Goal: Find specific page/section: Find specific page/section

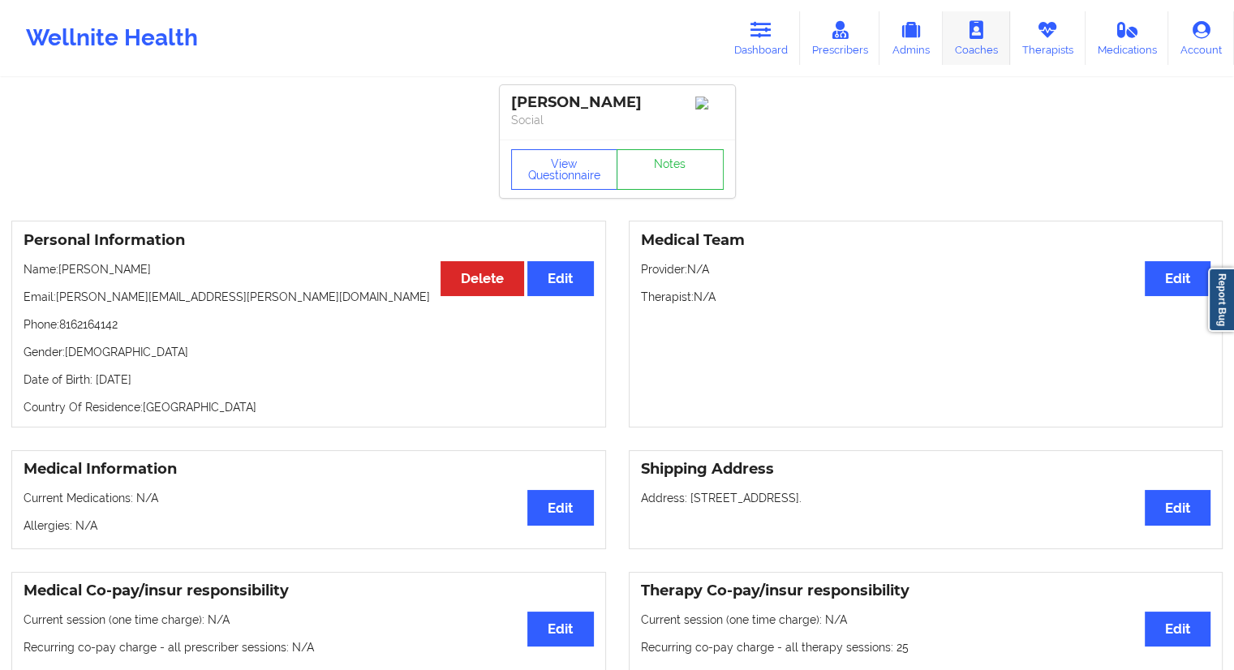
click at [1057, 43] on link "Therapists" at bounding box center [1047, 38] width 75 height 54
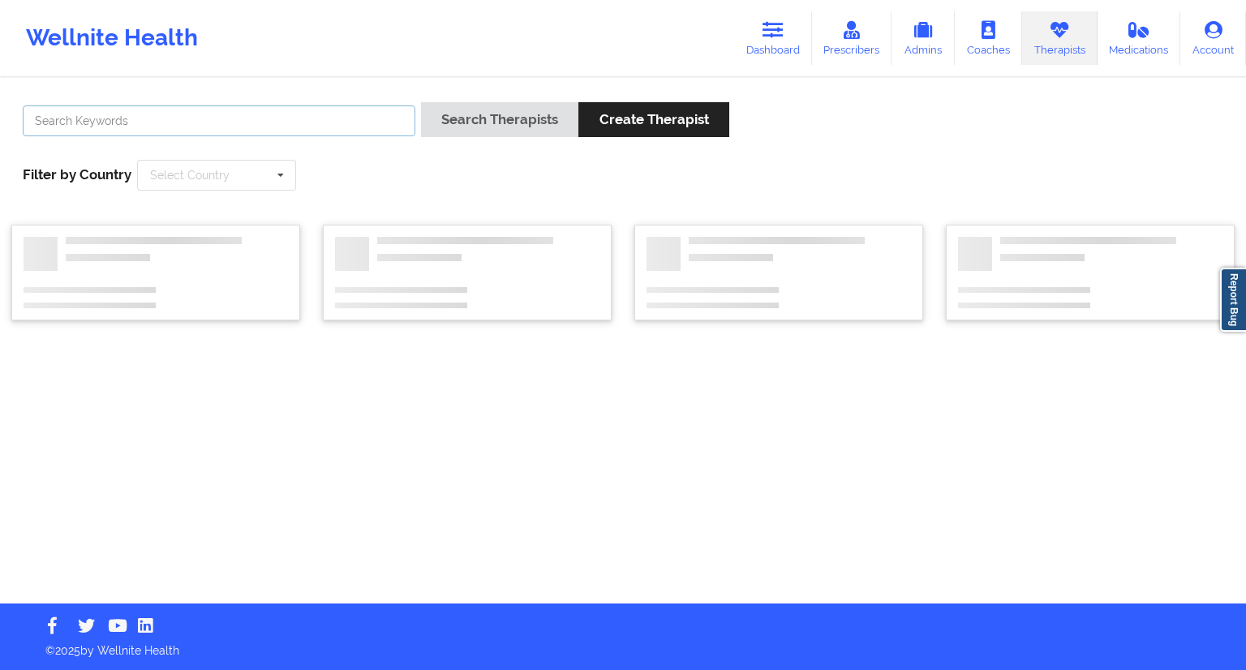
click at [273, 127] on input "text" at bounding box center [219, 120] width 393 height 31
paste input "[PERSON_NAME]"
click at [467, 118] on button "Search Therapists" at bounding box center [499, 119] width 157 height 35
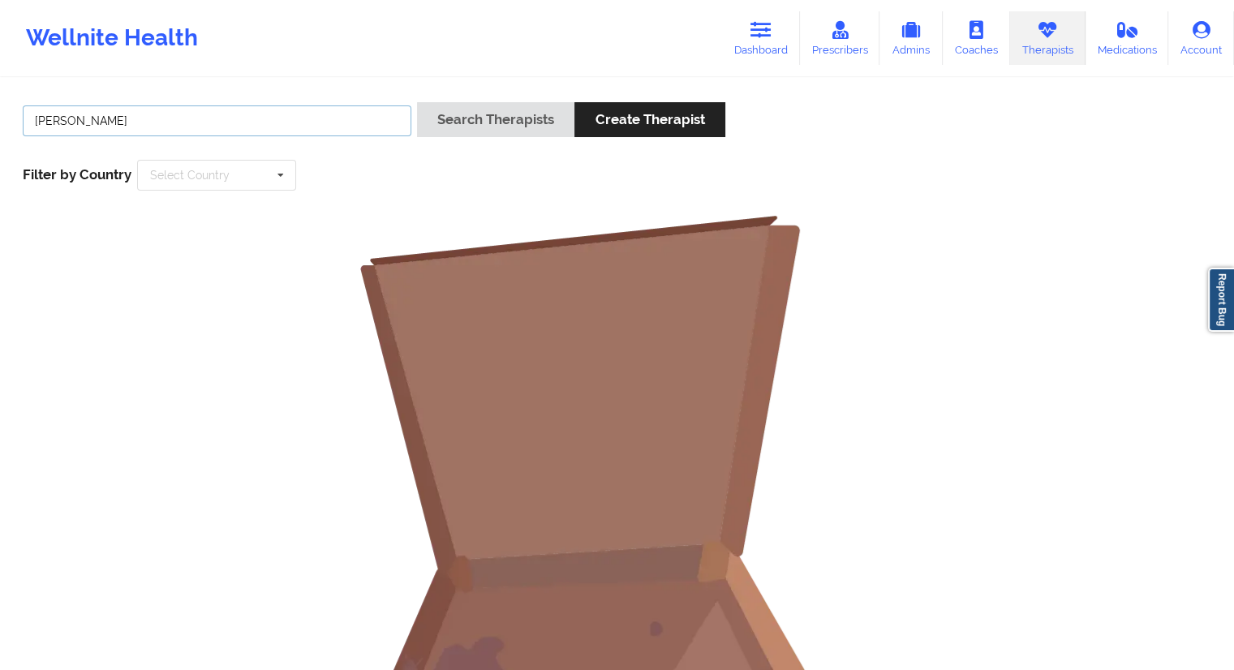
click at [37, 118] on input "[PERSON_NAME]" at bounding box center [217, 120] width 389 height 31
click at [138, 123] on input "[PERSON_NAME]" at bounding box center [217, 120] width 389 height 31
type input "[PERSON_NAME]"
click at [508, 130] on button "Search Therapists" at bounding box center [495, 119] width 157 height 35
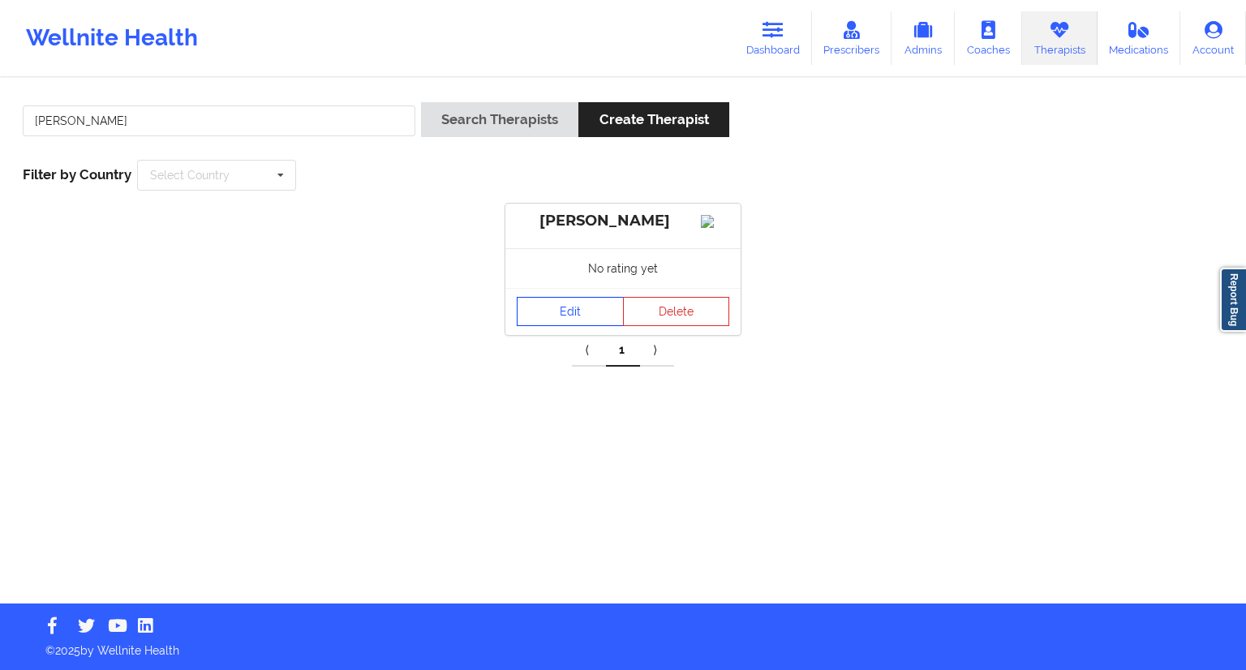
click at [567, 326] on link "Edit" at bounding box center [570, 311] width 107 height 29
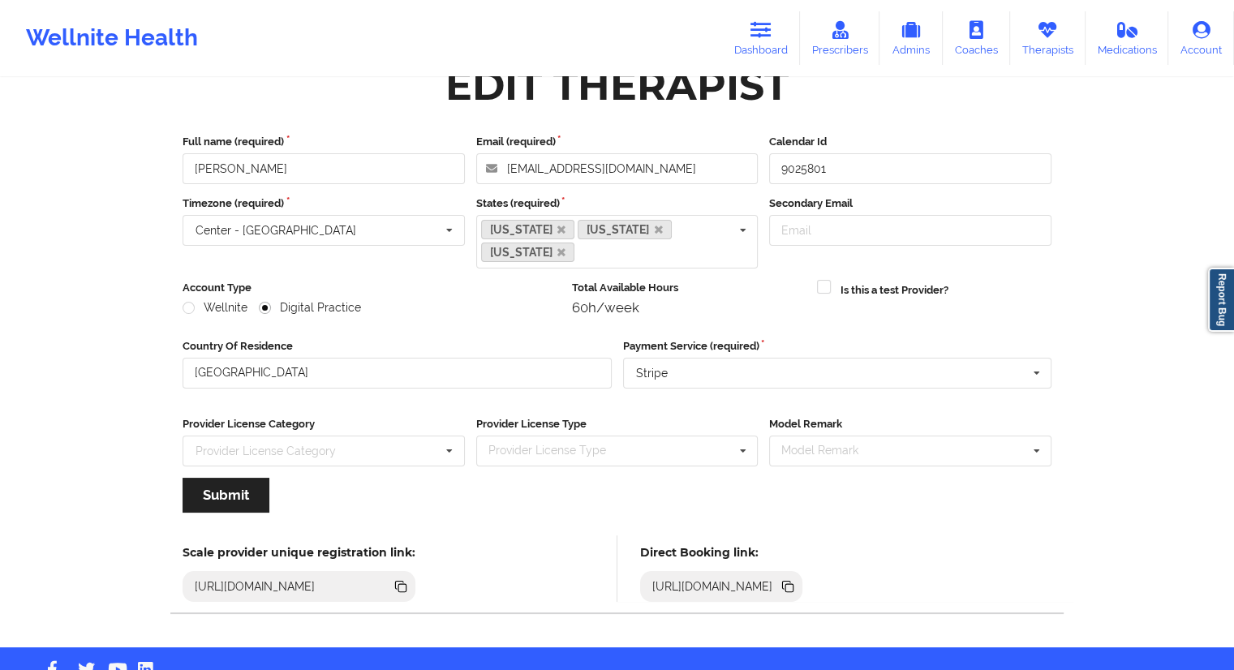
scroll to position [57, 0]
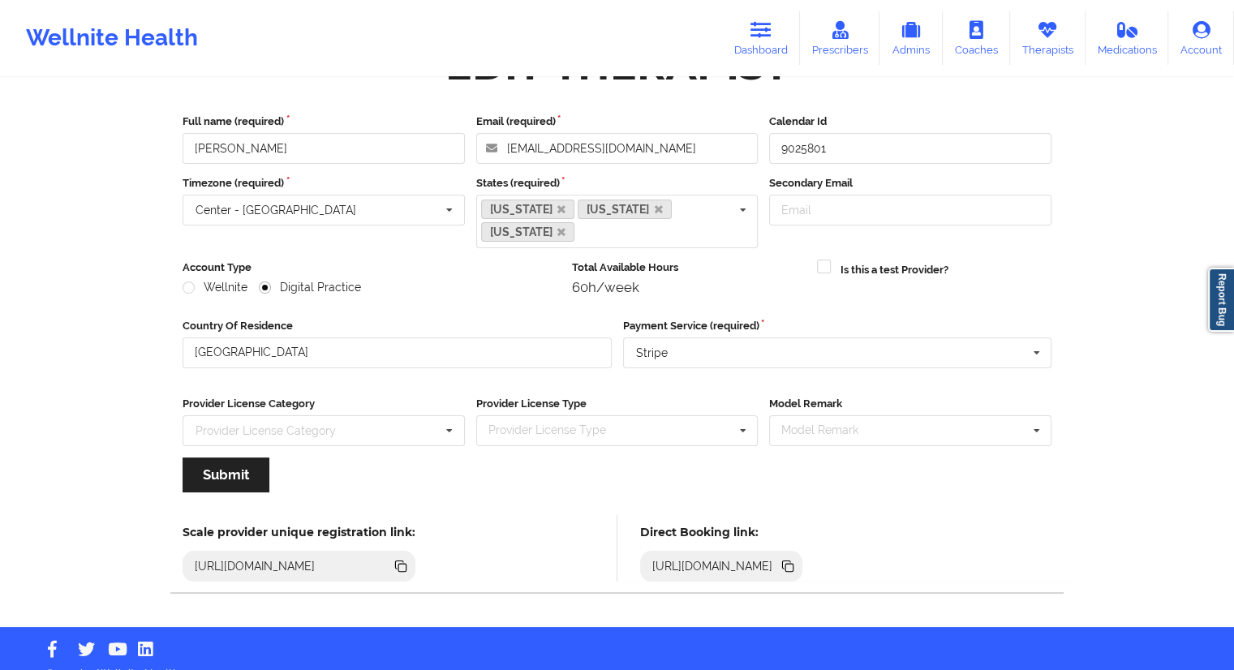
click at [794, 564] on icon at bounding box center [790, 568] width 8 height 8
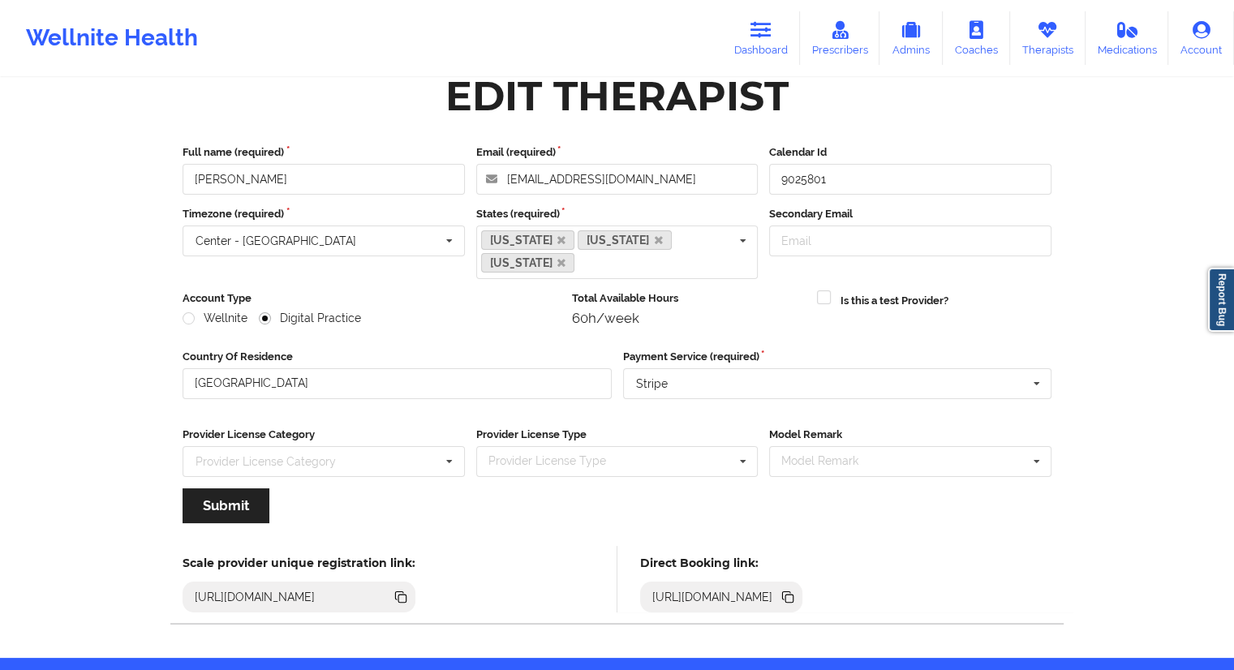
scroll to position [0, 0]
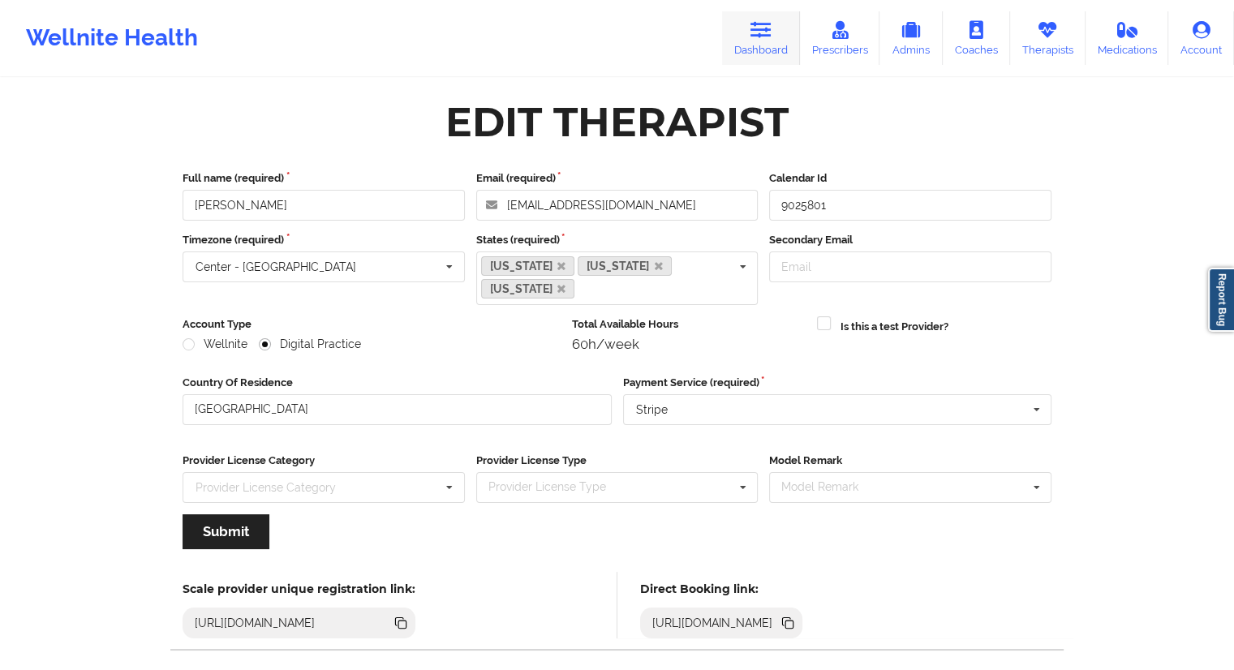
click at [747, 45] on link "Dashboard" at bounding box center [761, 38] width 78 height 54
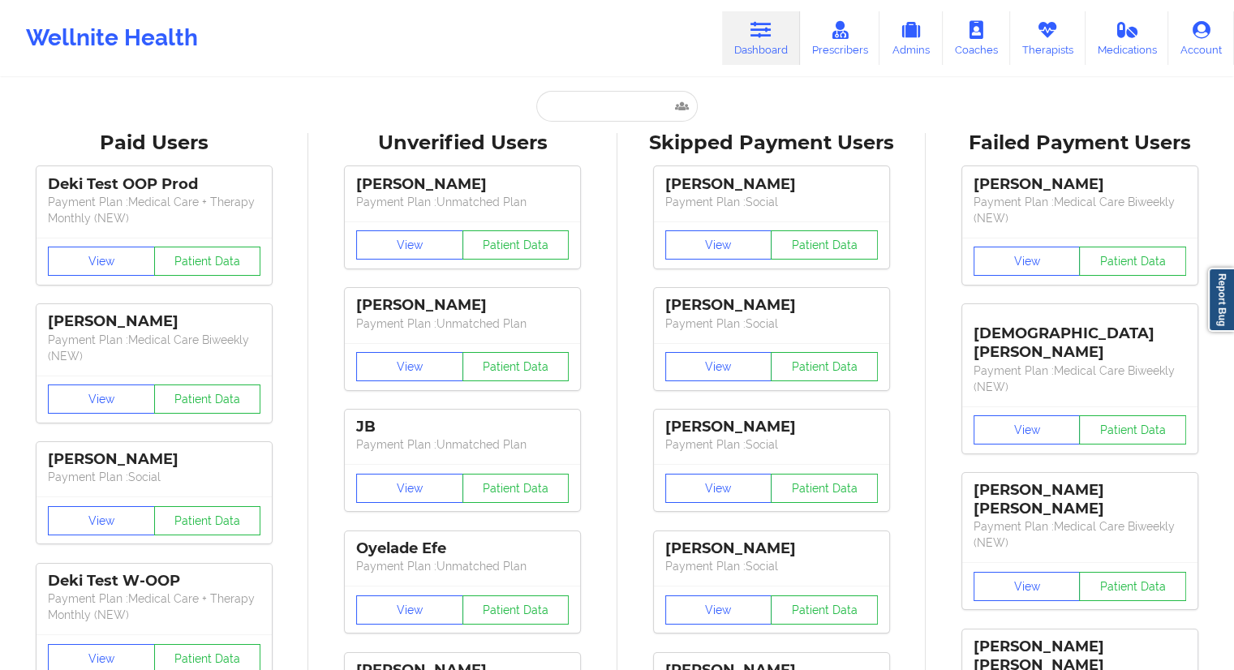
click at [503, 113] on div "Paid Unverified Christine Schweiger - [EMAIL_ADDRESS][PERSON_NAME][DOMAIN_NAME]…" at bounding box center [617, 106] width 325 height 31
click at [559, 108] on input "text" at bounding box center [616, 106] width 161 height 31
paste input "[EMAIL_ADDRESS]"
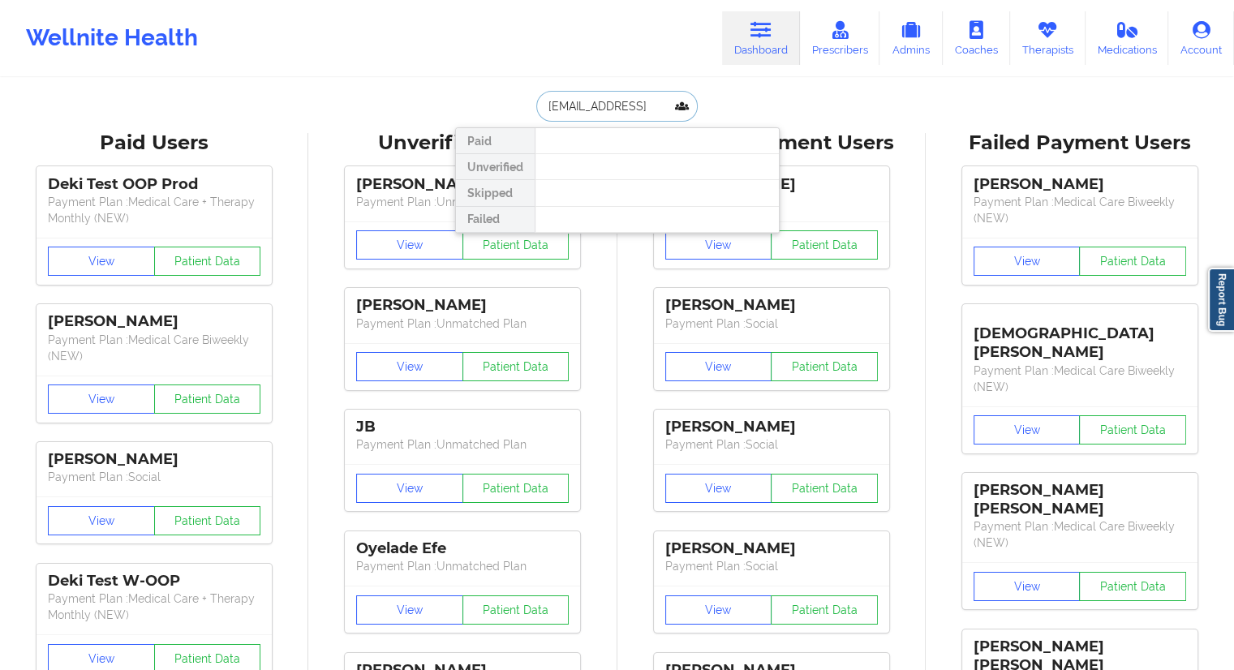
click at [578, 113] on input "[EMAIL_ADDRESS]" at bounding box center [616, 106] width 161 height 31
paste input "[EMAIL_ADDRESS][DOMAIN_NAME]"
type input "[EMAIL_ADDRESS][DOMAIN_NAME]"
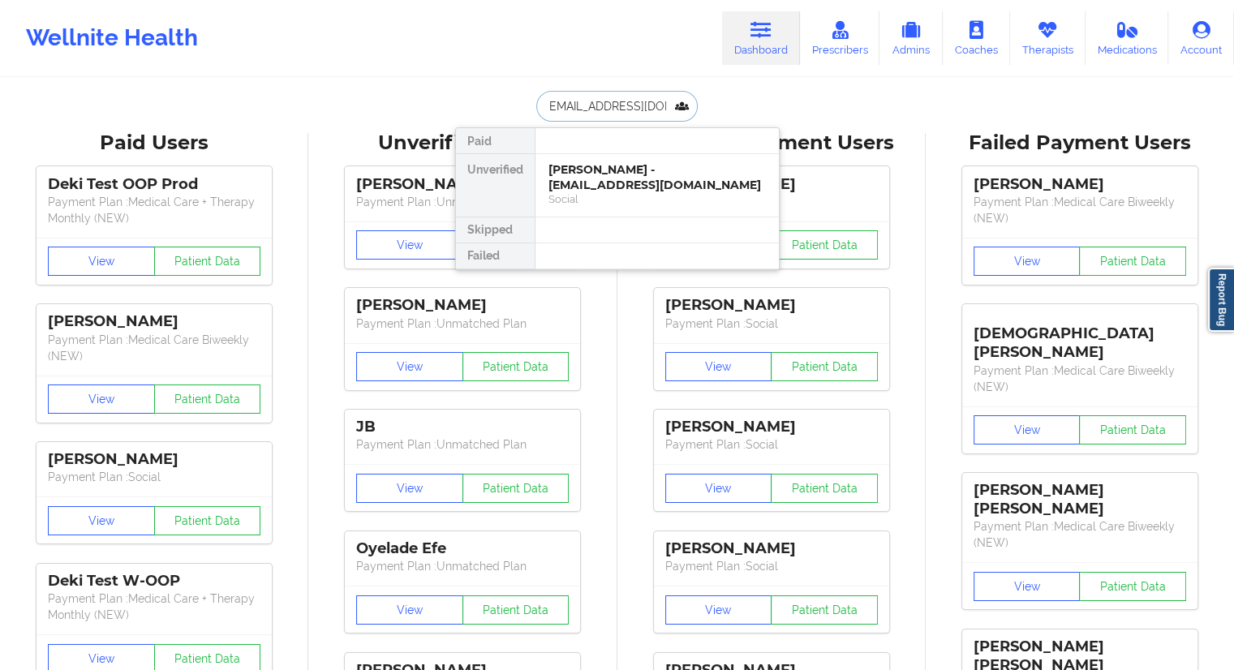
click at [580, 168] on div "[PERSON_NAME] - [EMAIL_ADDRESS][DOMAIN_NAME]" at bounding box center [657, 177] width 217 height 30
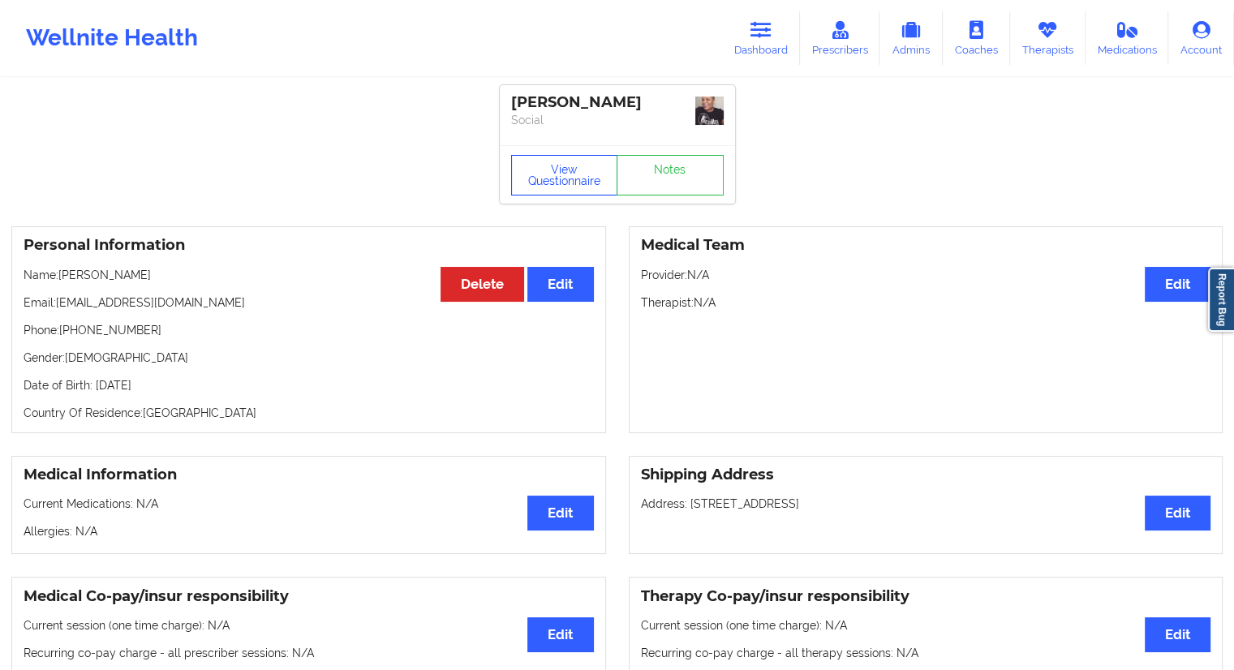
click at [578, 168] on button "View Questionnaire" at bounding box center [564, 175] width 107 height 41
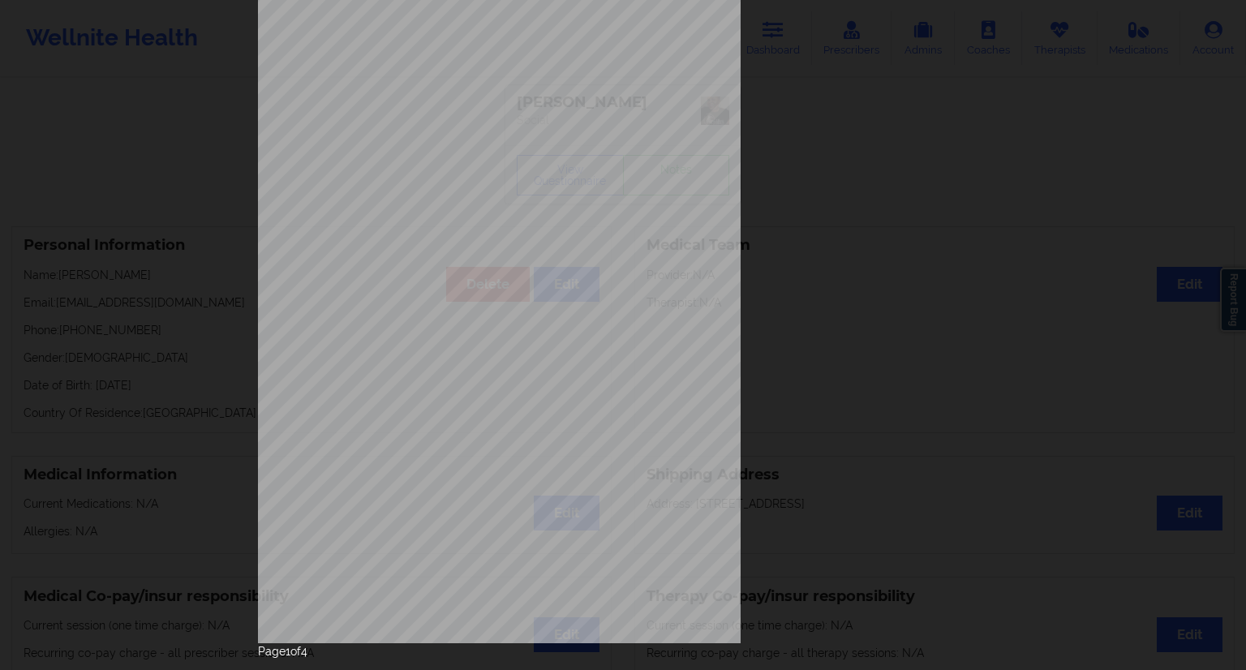
scroll to position [104, 0]
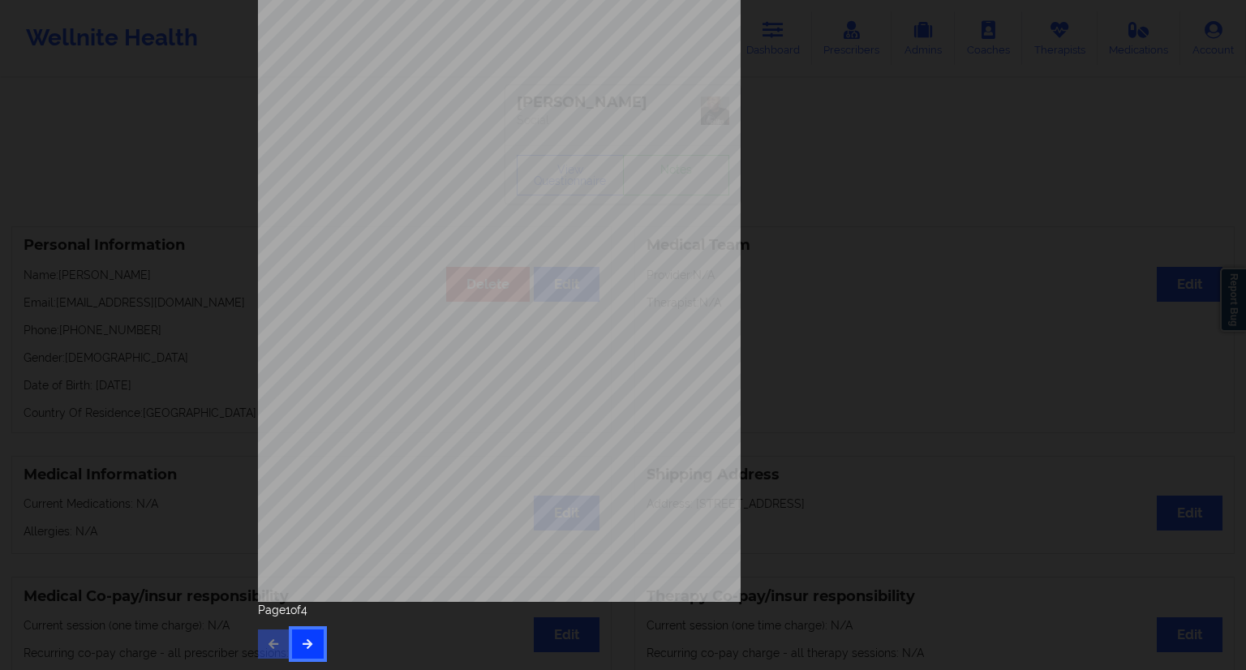
click at [296, 654] on button "button" at bounding box center [308, 644] width 32 height 29
click at [302, 633] on button "button" at bounding box center [308, 644] width 32 height 29
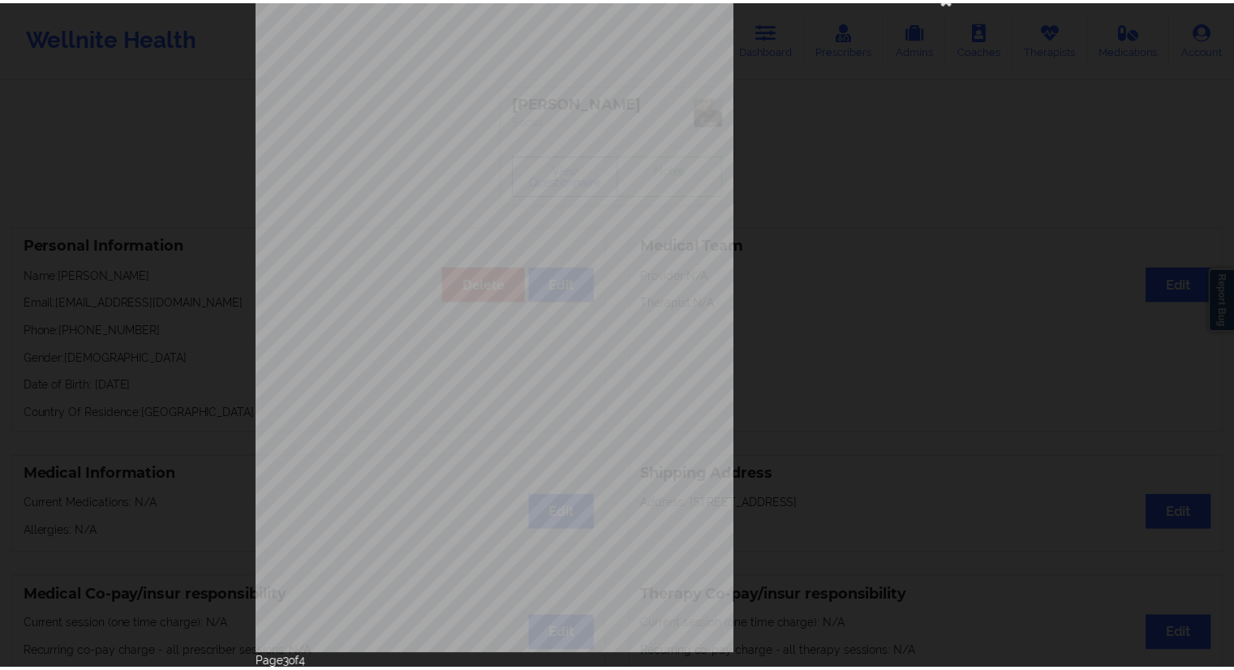
scroll to position [0, 0]
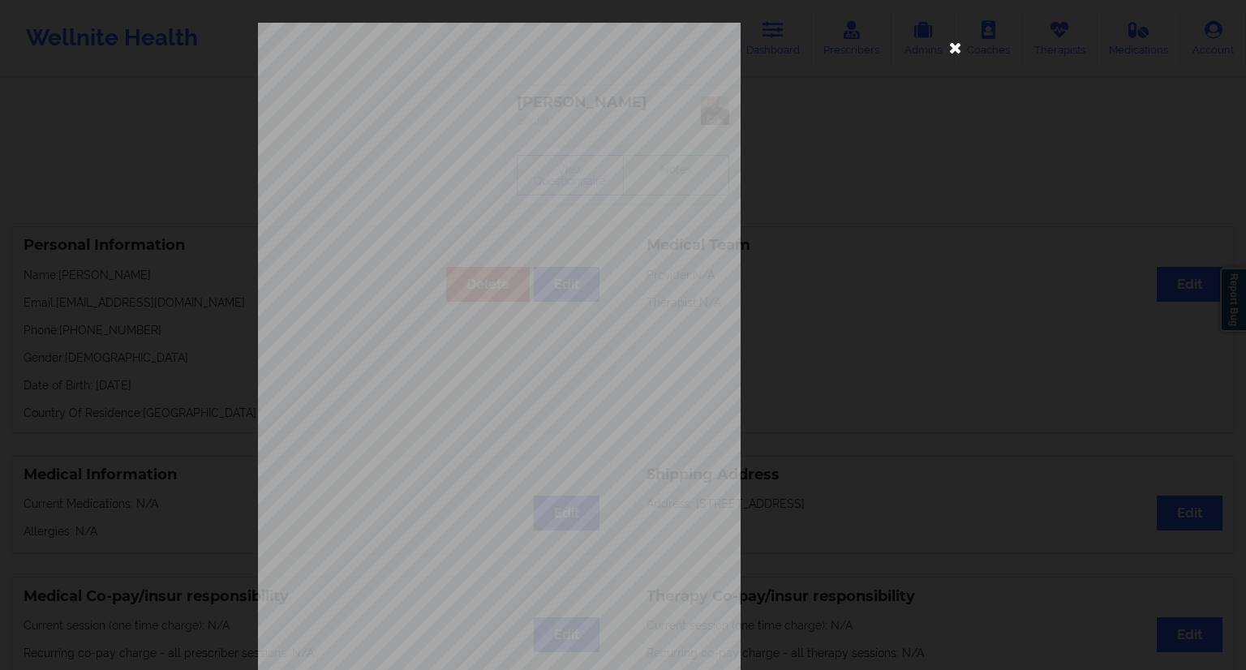
click at [954, 52] on icon at bounding box center [956, 47] width 26 height 26
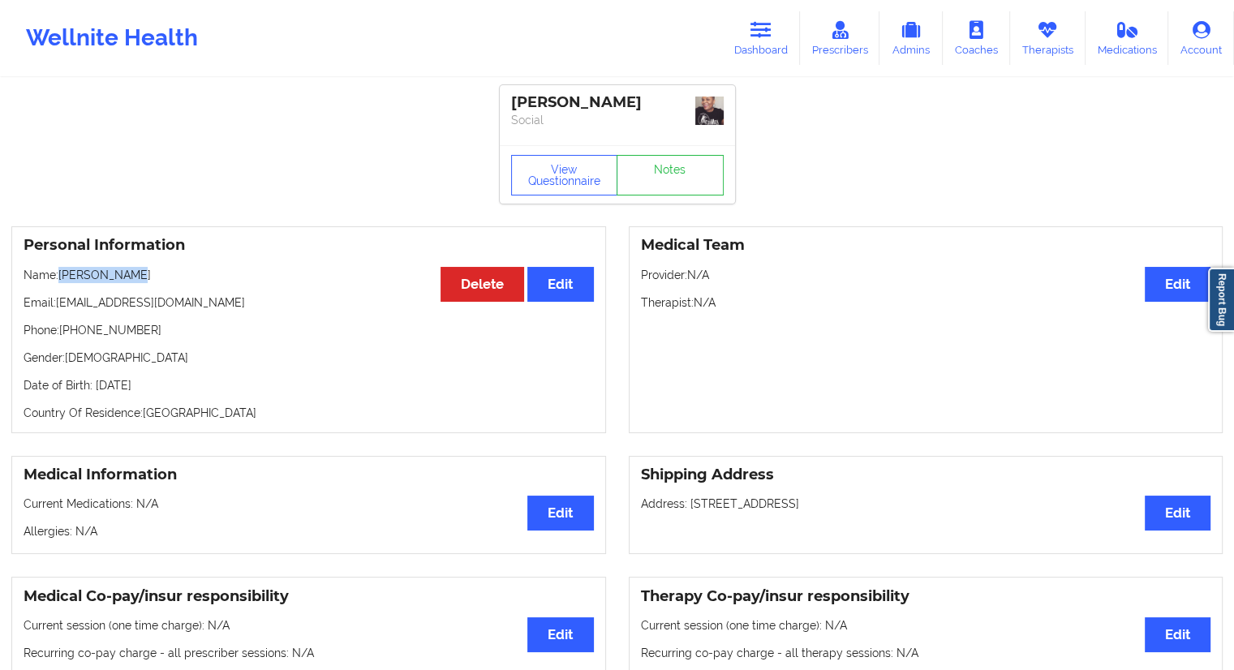
drag, startPoint x: 166, startPoint y: 276, endPoint x: 58, endPoint y: 273, distance: 108.0
click at [58, 273] on p "Name: [PERSON_NAME]" at bounding box center [309, 275] width 570 height 16
click at [128, 325] on p "Phone: [PHONE_NUMBER]" at bounding box center [309, 330] width 570 height 16
drag, startPoint x: 150, startPoint y: 332, endPoint x: 78, endPoint y: 346, distance: 73.5
click at [62, 337] on p "Phone: [PHONE_NUMBER]" at bounding box center [309, 330] width 570 height 16
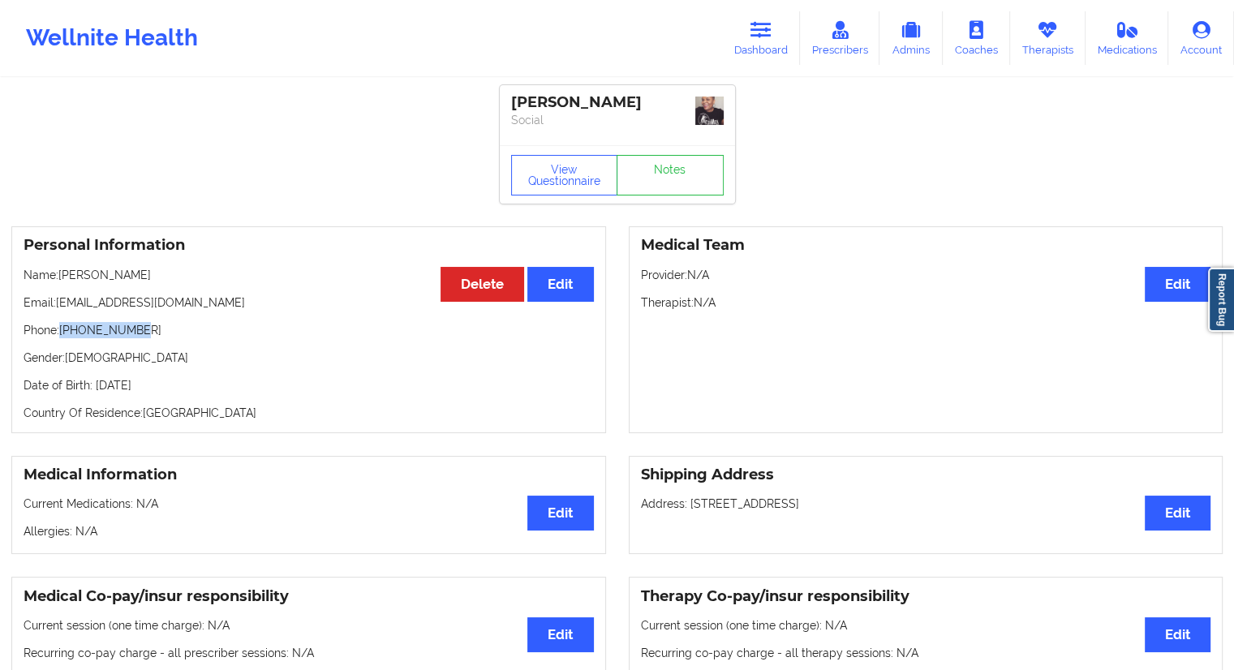
copy p "[PHONE_NUMBER]"
click at [1044, 34] on icon at bounding box center [1047, 30] width 21 height 18
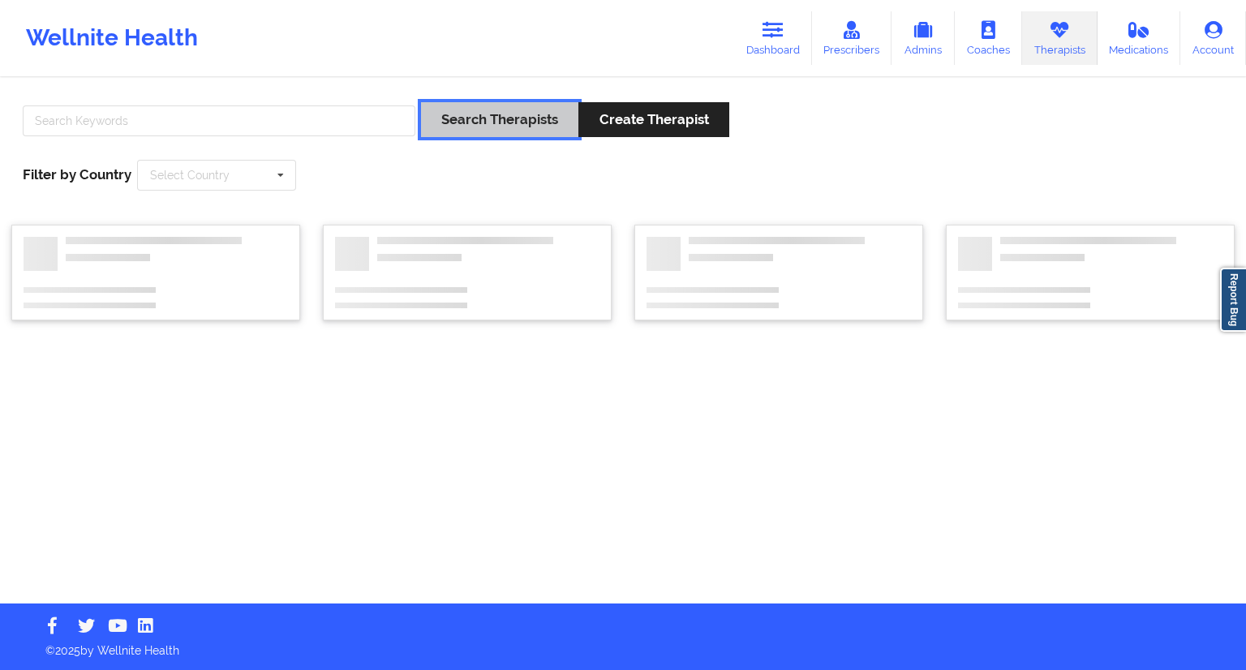
drag, startPoint x: 338, startPoint y: 131, endPoint x: 250, endPoint y: 115, distance: 89.8
click at [259, 117] on div "Search Therapists Create Therapist" at bounding box center [623, 125] width 1212 height 46
click at [247, 114] on input "text" at bounding box center [219, 120] width 393 height 31
paste input "[PERSON_NAME]"
type input "[PERSON_NAME]"
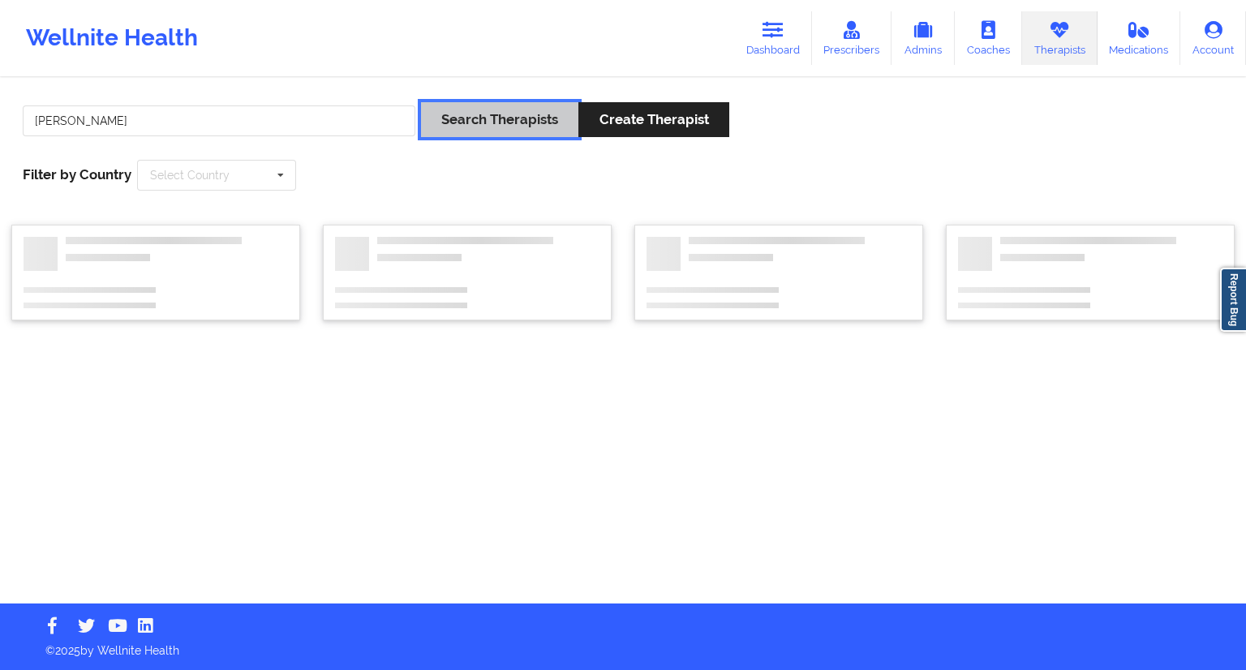
click at [461, 116] on button "Search Therapists" at bounding box center [499, 119] width 157 height 35
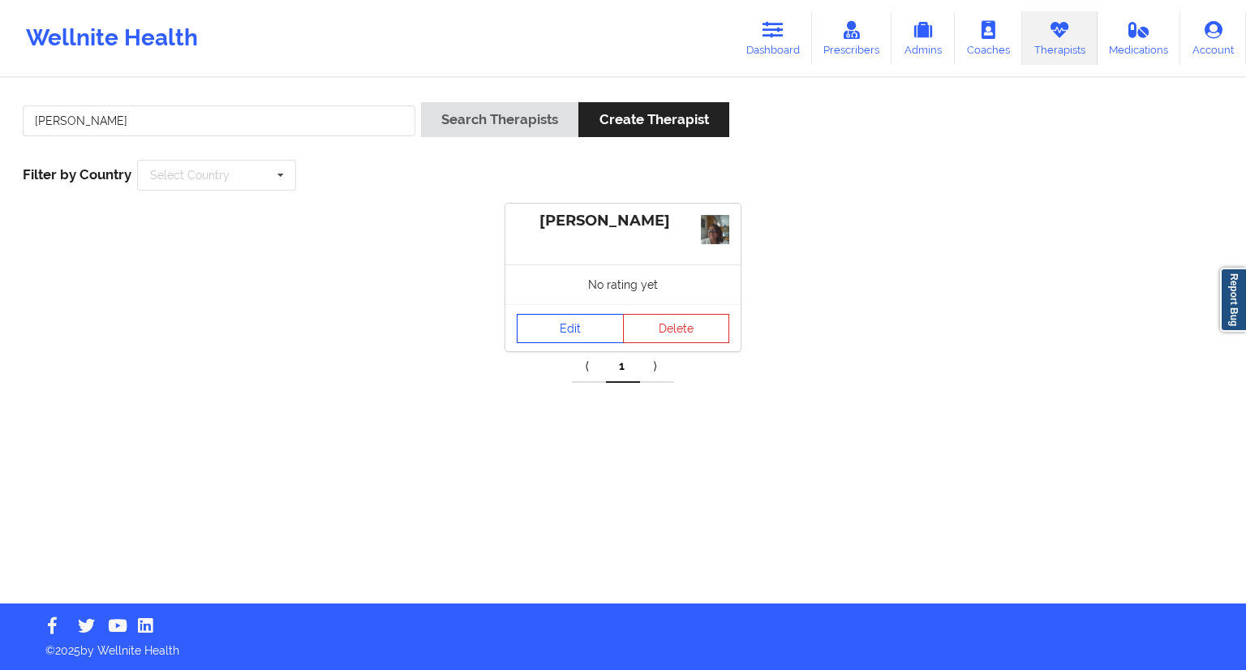
click at [545, 334] on link "Edit" at bounding box center [570, 328] width 107 height 29
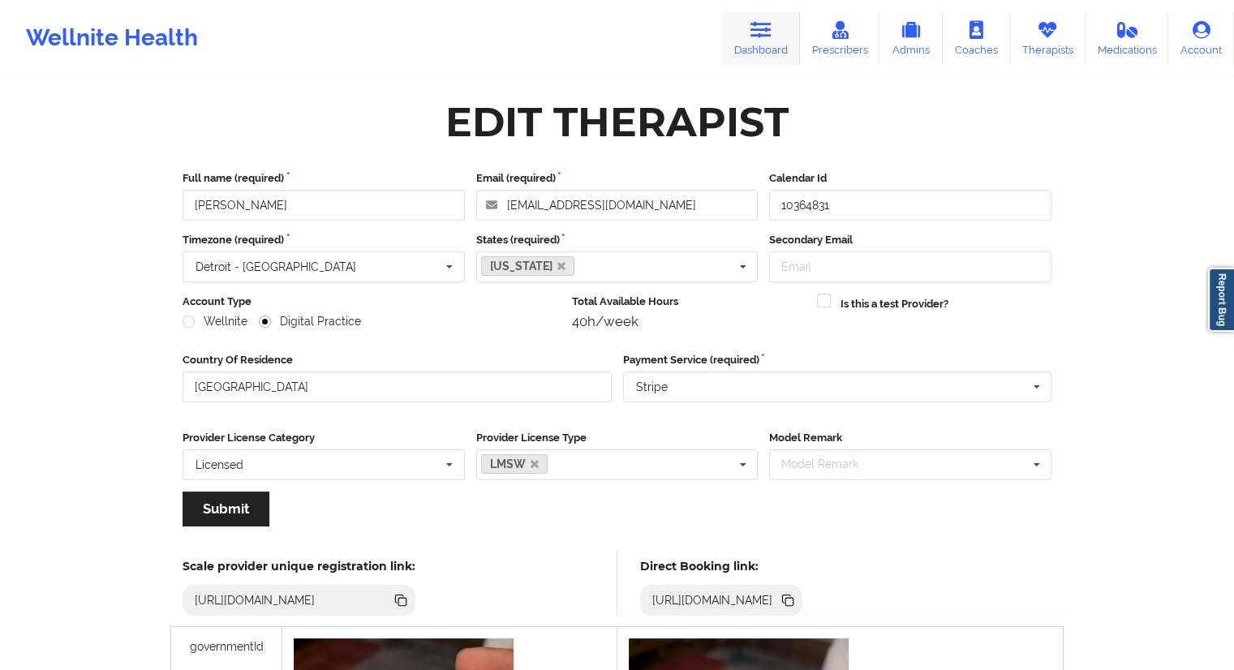
click at [772, 37] on icon at bounding box center [761, 30] width 21 height 18
